Goal: Task Accomplishment & Management: Manage account settings

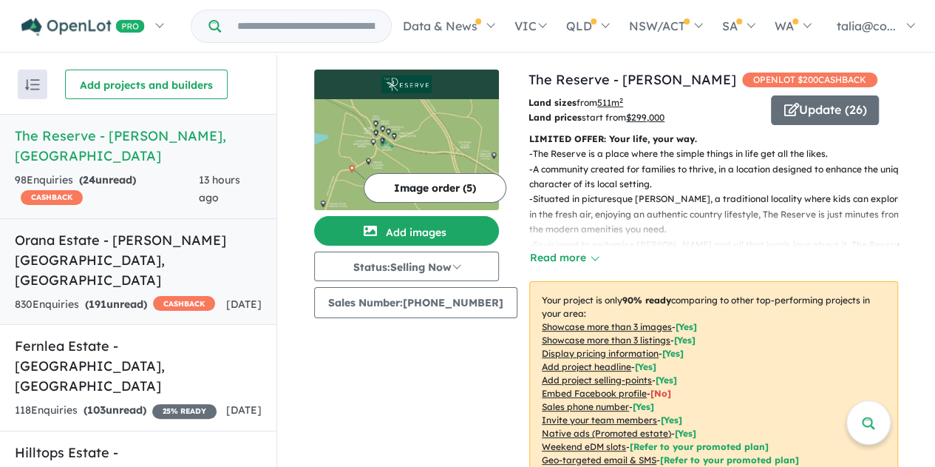
click at [114, 230] on h5 "Orana Estate - [PERSON_NAME][GEOGRAPHIC_DATA] , [GEOGRAPHIC_DATA]" at bounding box center [138, 260] width 247 height 60
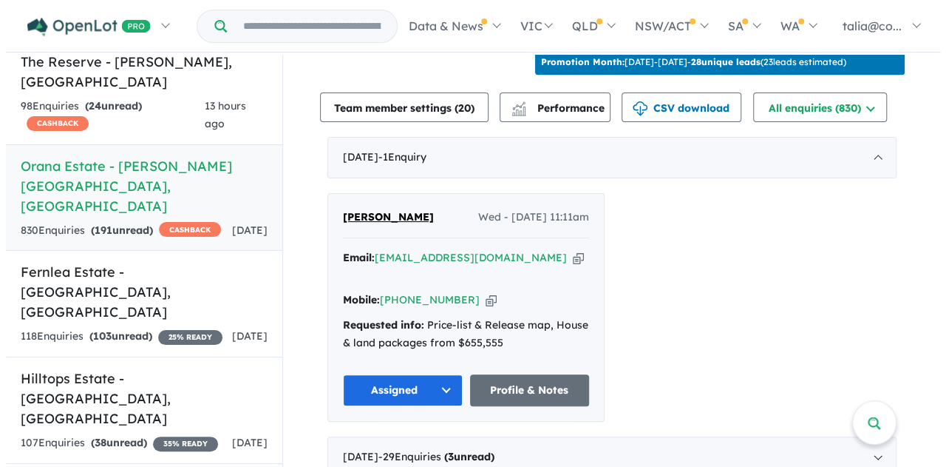
scroll to position [518, 0]
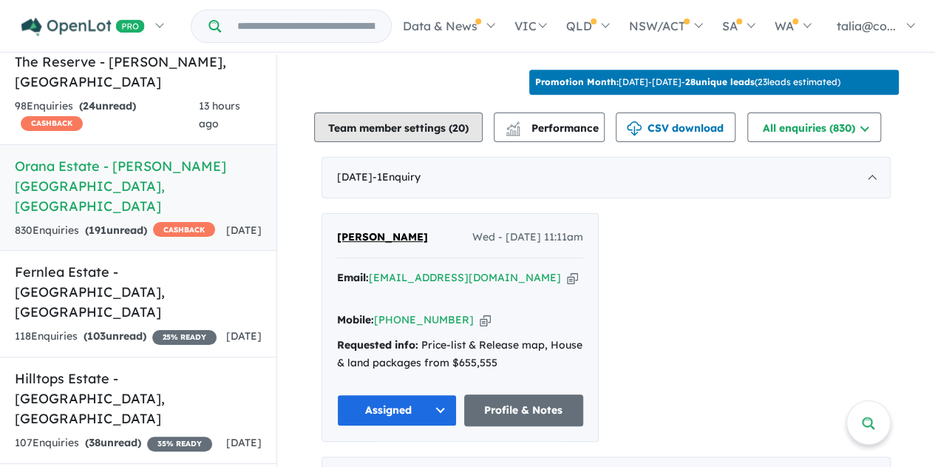
click at [404, 112] on button "Team member settings ( 20 )" at bounding box center [398, 127] width 169 height 30
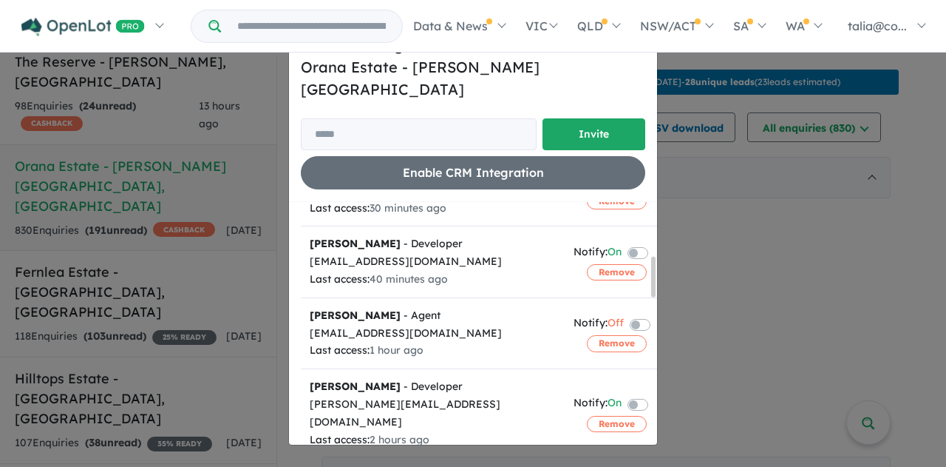
scroll to position [323, 0]
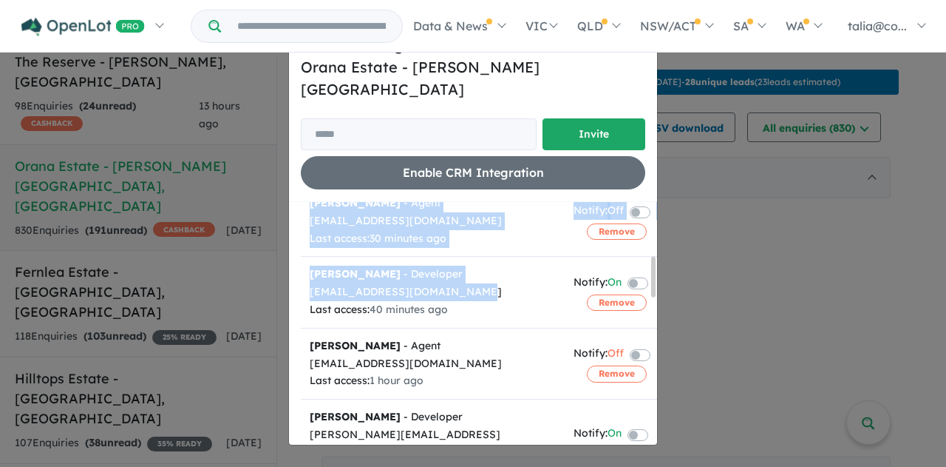
drag, startPoint x: 458, startPoint y: 280, endPoint x: 299, endPoint y: 278, distance: 159.7
click at [299, 278] on div "Team member Action (Invite sent) [EMAIL_ADDRESS][DOMAIN_NAME] Notify: On Remove…" at bounding box center [473, 323] width 368 height 242
click at [413, 283] on div "[EMAIL_ADDRESS][DOMAIN_NAME]" at bounding box center [433, 292] width 246 height 18
click at [461, 285] on div "[EMAIL_ADDRESS][DOMAIN_NAME]" at bounding box center [433, 292] width 246 height 18
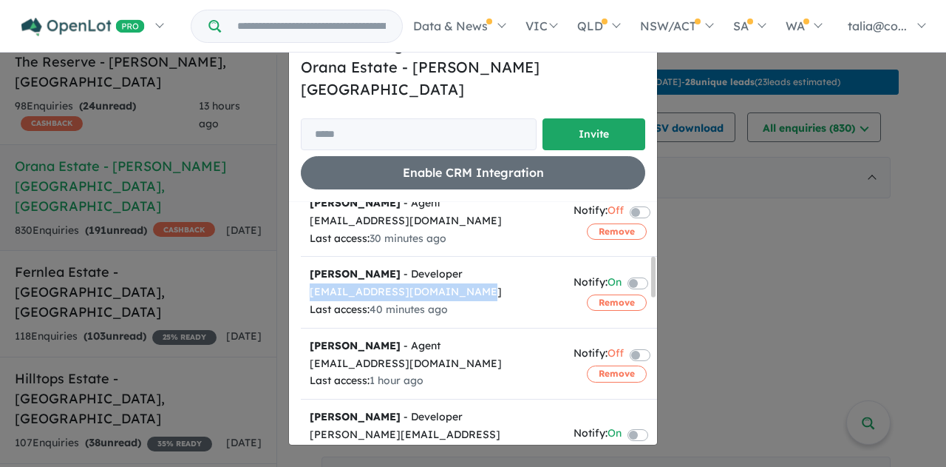
drag, startPoint x: 456, startPoint y: 277, endPoint x: 308, endPoint y: 277, distance: 148.6
click at [308, 277] on td "[PERSON_NAME] - Developer [EMAIL_ADDRESS][DOMAIN_NAME] Last access: 40 minutes …" at bounding box center [433, 292] width 264 height 71
copy div "[EMAIL_ADDRESS][DOMAIN_NAME]"
click at [608, 294] on button "Remove" at bounding box center [617, 302] width 60 height 16
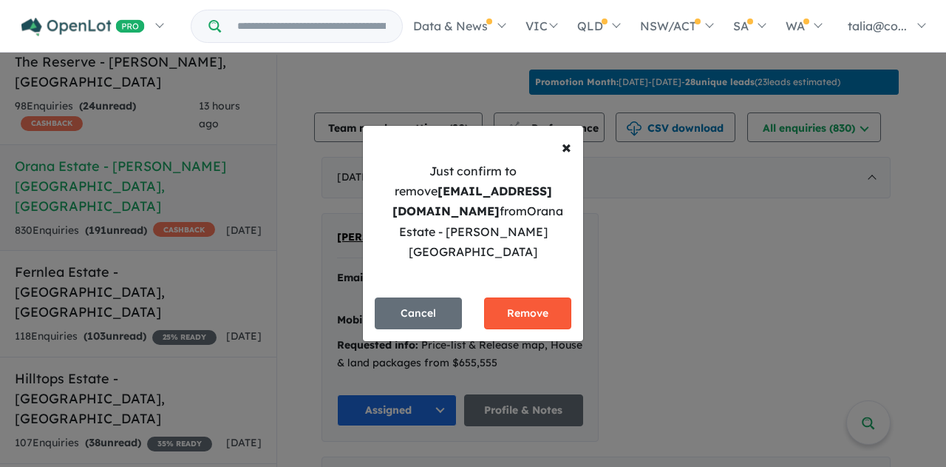
click at [510, 307] on button "Remove" at bounding box center [527, 313] width 87 height 32
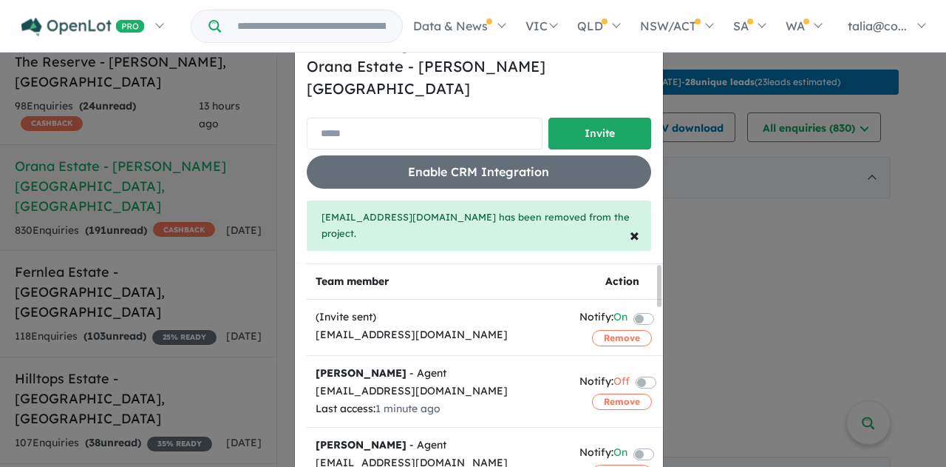
click at [408, 118] on input "email" at bounding box center [425, 134] width 236 height 32
paste input "**********"
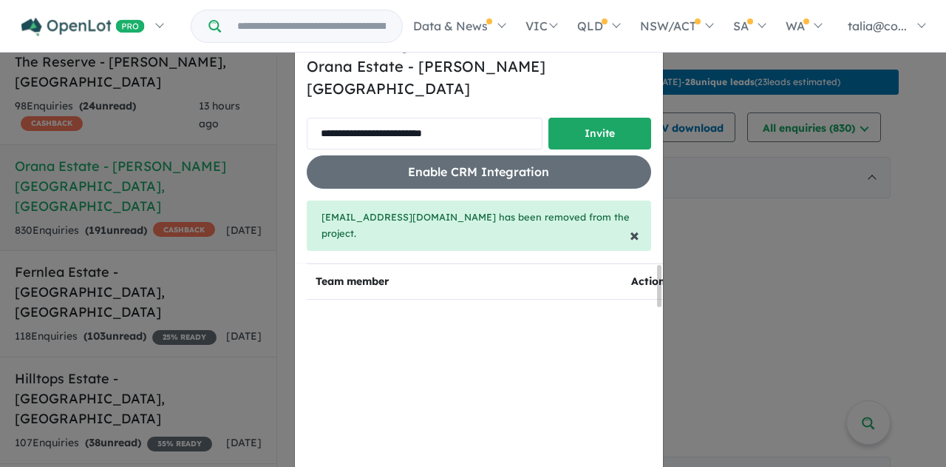
type input "**********"
click at [630, 223] on span "×" at bounding box center [635, 234] width 10 height 22
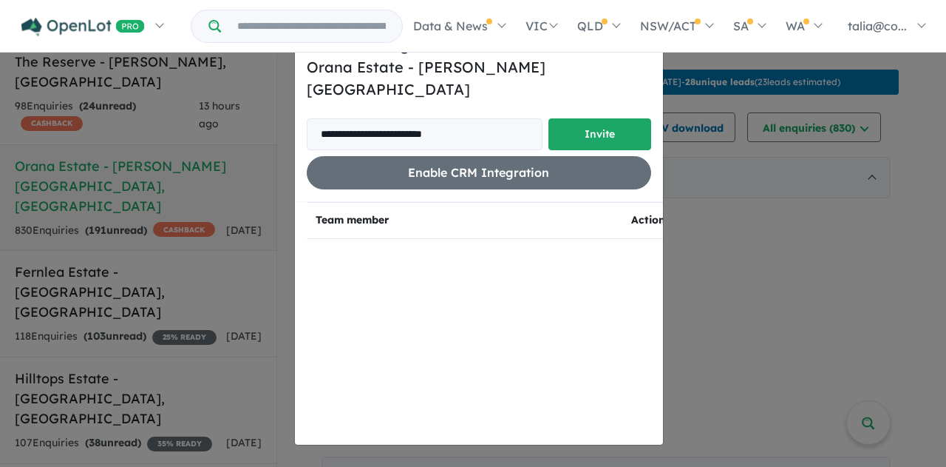
click at [593, 221] on th "Team member" at bounding box center [465, 221] width 316 height 36
click at [631, 208] on th "Action" at bounding box center [649, 221] width 52 height 36
click at [594, 122] on button "Invite" at bounding box center [600, 134] width 103 height 32
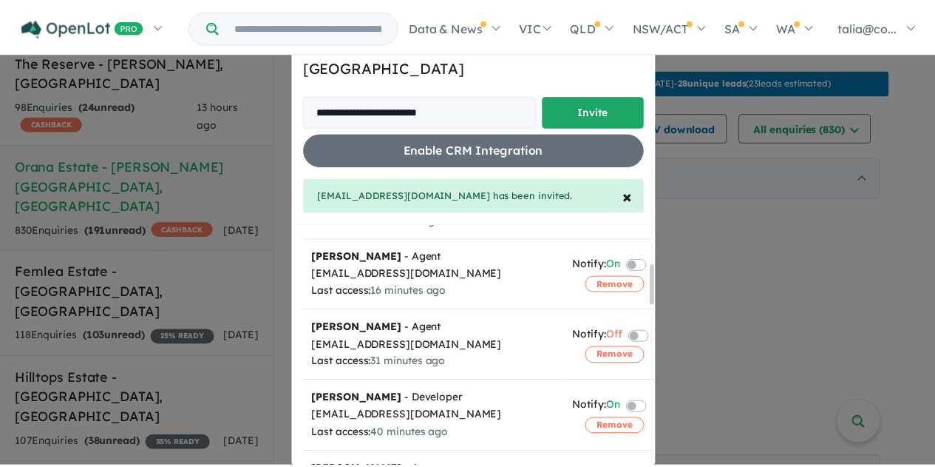
scroll to position [296, 0]
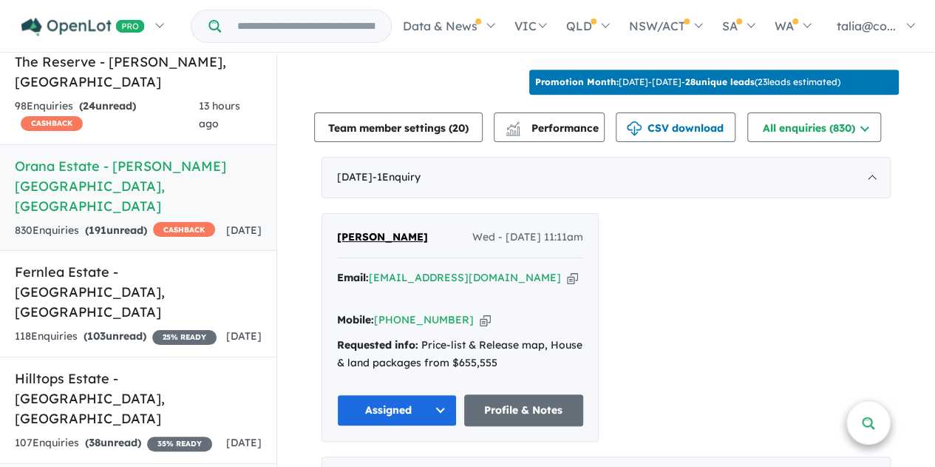
click at [852, 415] on link at bounding box center [869, 422] width 44 height 44
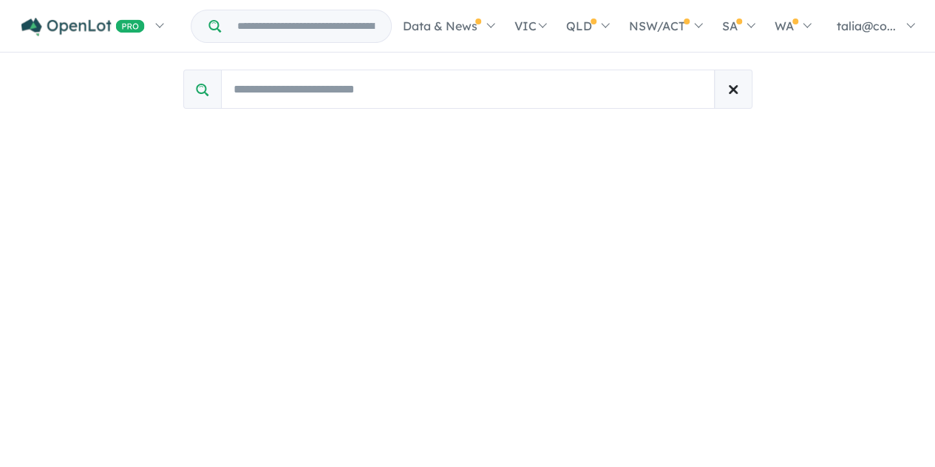
scroll to position [1, 0]
